Goal: Find specific page/section

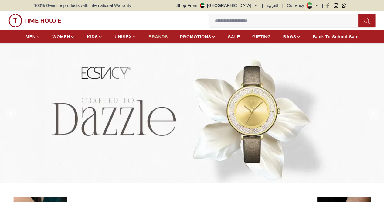
click at [168, 35] on span "BRANDS" at bounding box center [157, 37] width 19 height 6
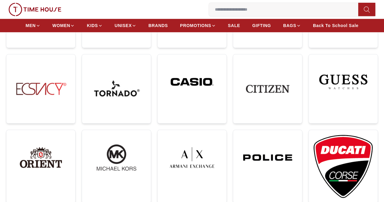
scroll to position [152, 0]
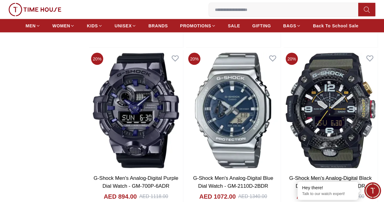
scroll to position [1181, 0]
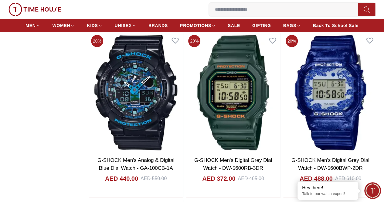
scroll to position [2249, 0]
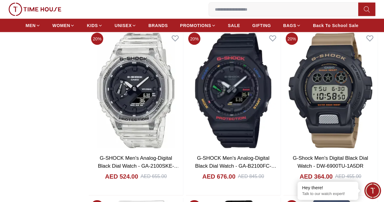
scroll to position [5281, 0]
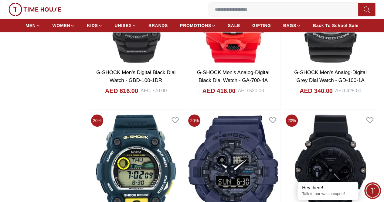
scroll to position [5828, 0]
